Goal: Find specific page/section: Find specific page/section

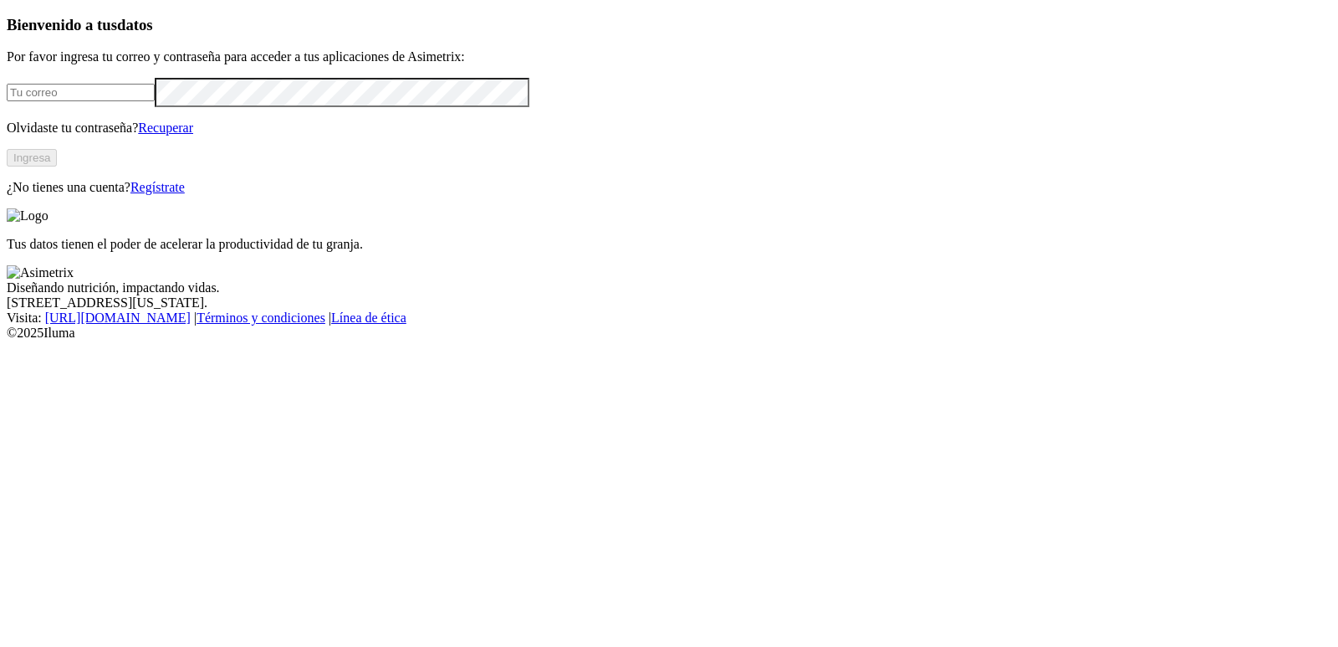
type input "[EMAIL_ADDRESS][DOMAIN_NAME]"
click at [57, 166] on button "Ingresa" at bounding box center [32, 158] width 50 height 18
